Goal: Task Accomplishment & Management: Use online tool/utility

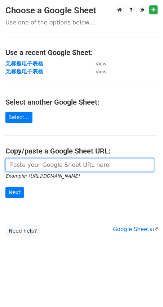
click at [32, 165] on input "url" at bounding box center [79, 165] width 148 height 14
paste input "[URL][DOMAIN_NAME]"
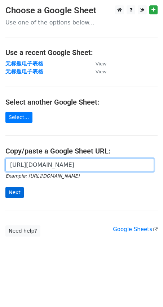
type input "[URL][DOMAIN_NAME]"
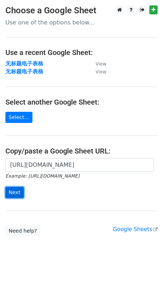
scroll to position [0, 0]
click at [15, 193] on input "Next" at bounding box center [14, 192] width 18 height 11
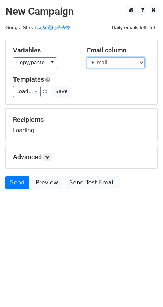
click at [116, 63] on select "Name E-mail" at bounding box center [116, 62] width 58 height 11
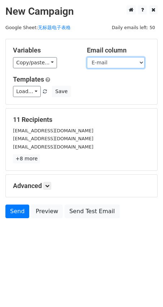
click at [127, 61] on select "Name E-mail" at bounding box center [116, 62] width 58 height 11
click at [87, 57] on select "Name E-mail" at bounding box center [116, 62] width 58 height 11
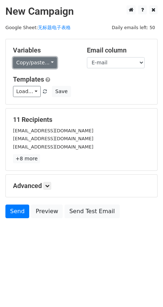
click at [46, 61] on link "Copy/paste..." at bounding box center [35, 62] width 44 height 11
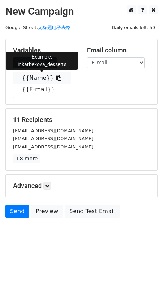
click at [55, 75] on icon at bounding box center [58, 78] width 6 height 6
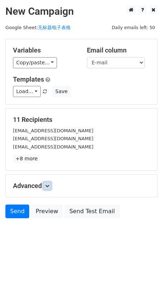
click at [49, 185] on icon at bounding box center [47, 186] width 4 height 4
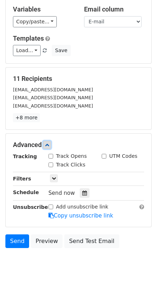
scroll to position [43, 0]
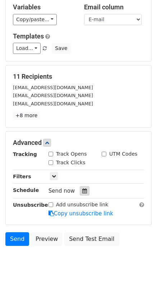
click at [82, 190] on icon at bounding box center [84, 191] width 5 height 5
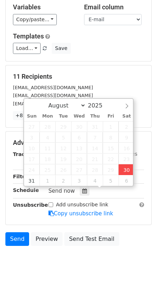
type input "2025-08-30 18:05"
type input "06"
type input "05"
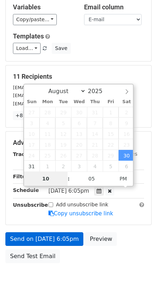
type input "10"
type input "2025-08-30 22:05"
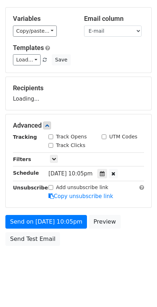
click at [89, 275] on body "New Campaign Daily emails left: 50 Google Sheet: 无标题电子表格 Variables Copy/paste..…" at bounding box center [78, 126] width 157 height 305
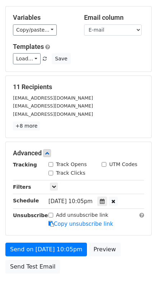
scroll to position [60, 0]
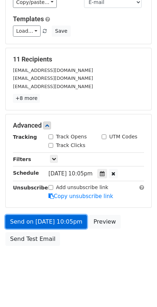
click at [46, 218] on link "Send on Aug 30 at 10:05pm" at bounding box center [46, 222] width 82 height 14
